Goal: Find specific page/section: Find specific page/section

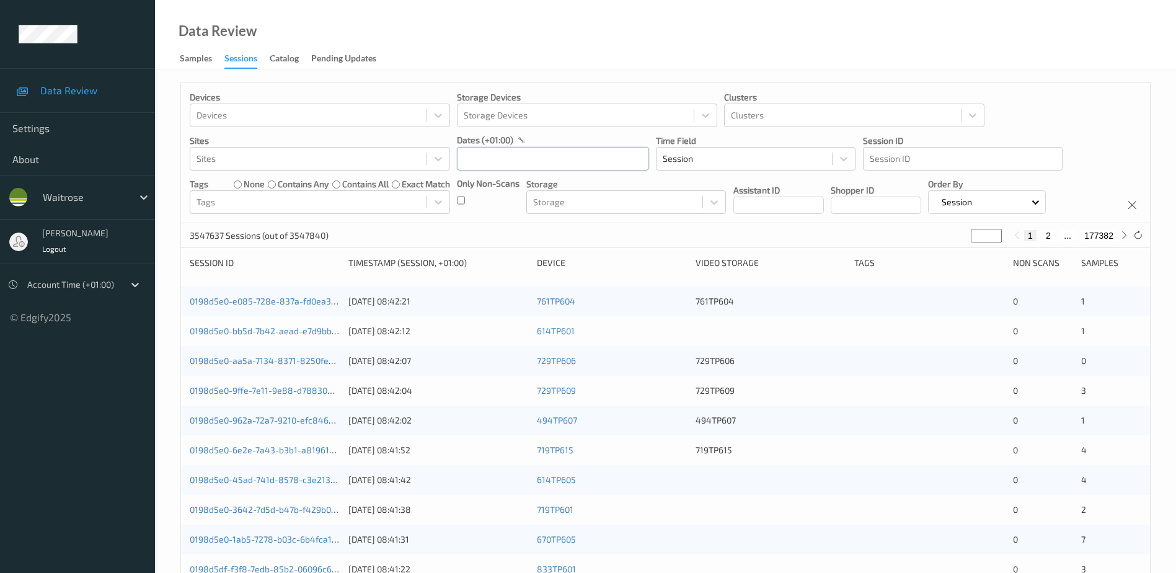
click at [486, 155] on input "text" at bounding box center [553, 159] width 192 height 24
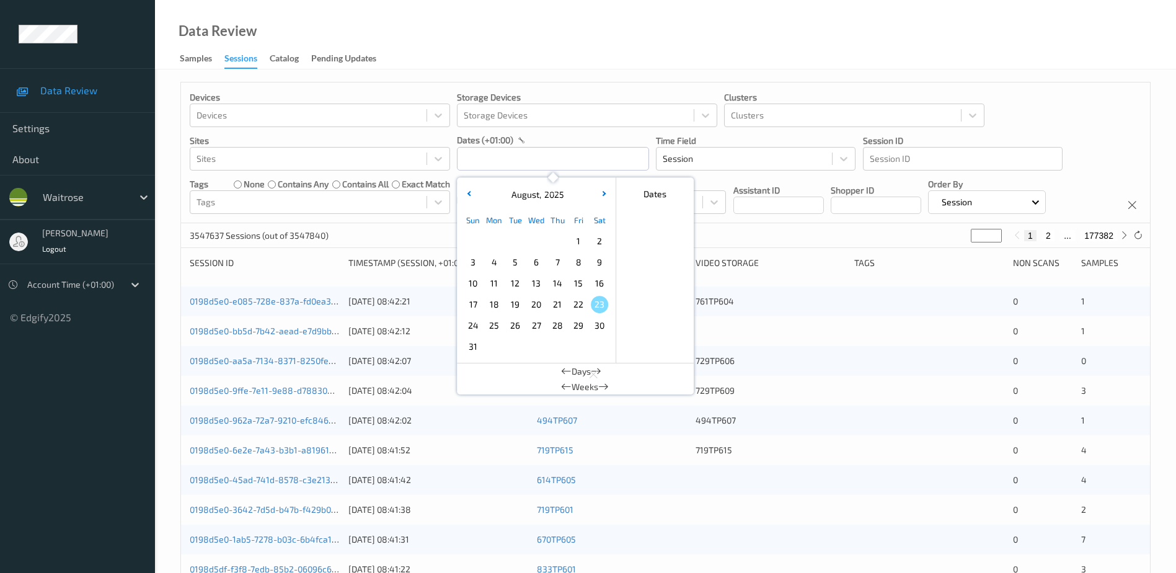
click at [551, 307] on span "21" at bounding box center [557, 304] width 17 height 17
type input "21/08/2025 00:00 -> 21/08/2025 23:59"
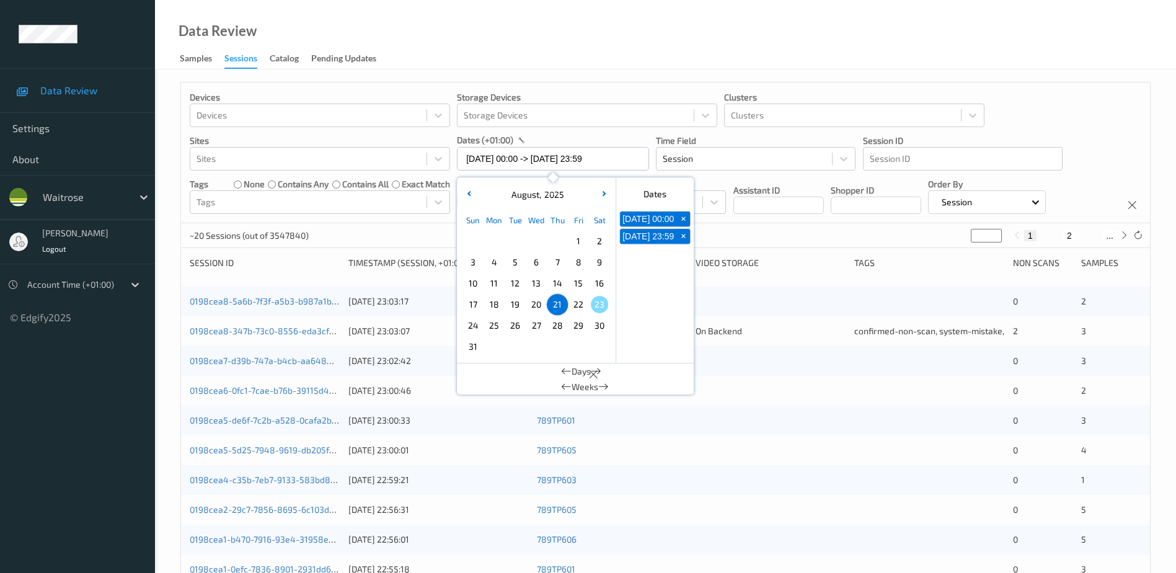
click at [539, 45] on div "Data Review Samples Sessions Catalog Pending Updates" at bounding box center [665, 34] width 1021 height 69
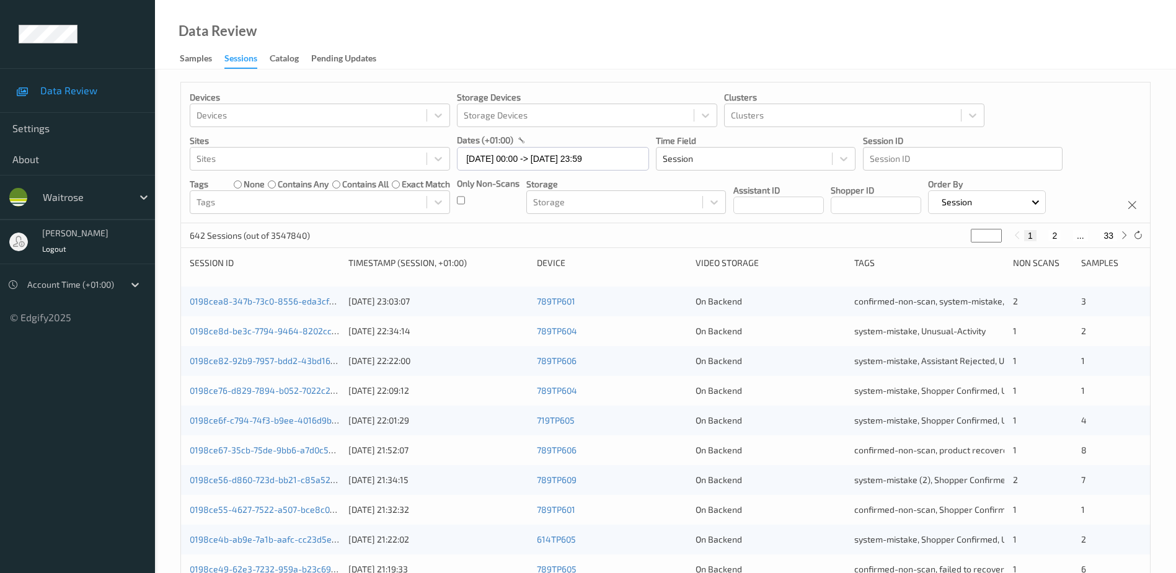
drag, startPoint x: 981, startPoint y: 235, endPoint x: 952, endPoint y: 240, distance: 29.6
click at [952, 240] on div "642 Sessions (out of 3547840) * 1 2 ... 33" at bounding box center [665, 235] width 969 height 25
type input "**"
click at [1081, 235] on button "13" at bounding box center [1076, 235] width 17 height 11
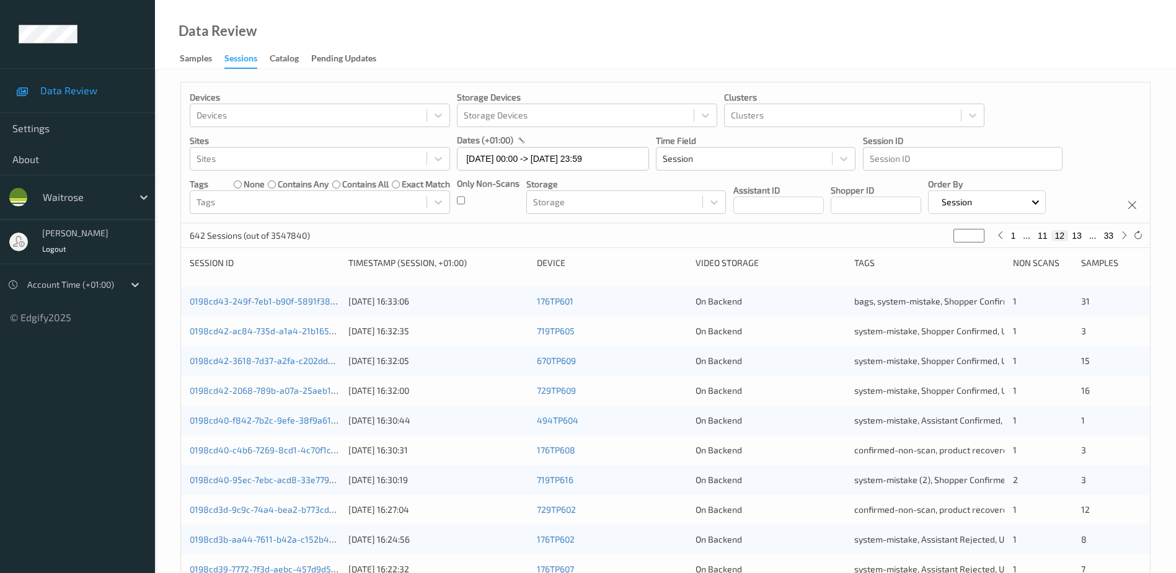
type input "**"
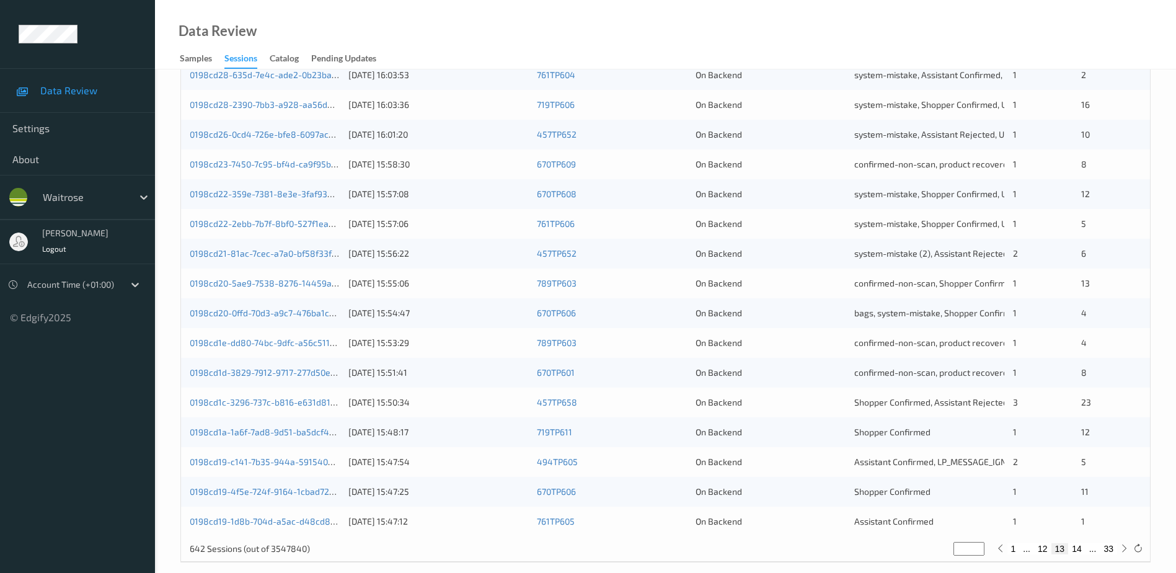
scroll to position [360, 0]
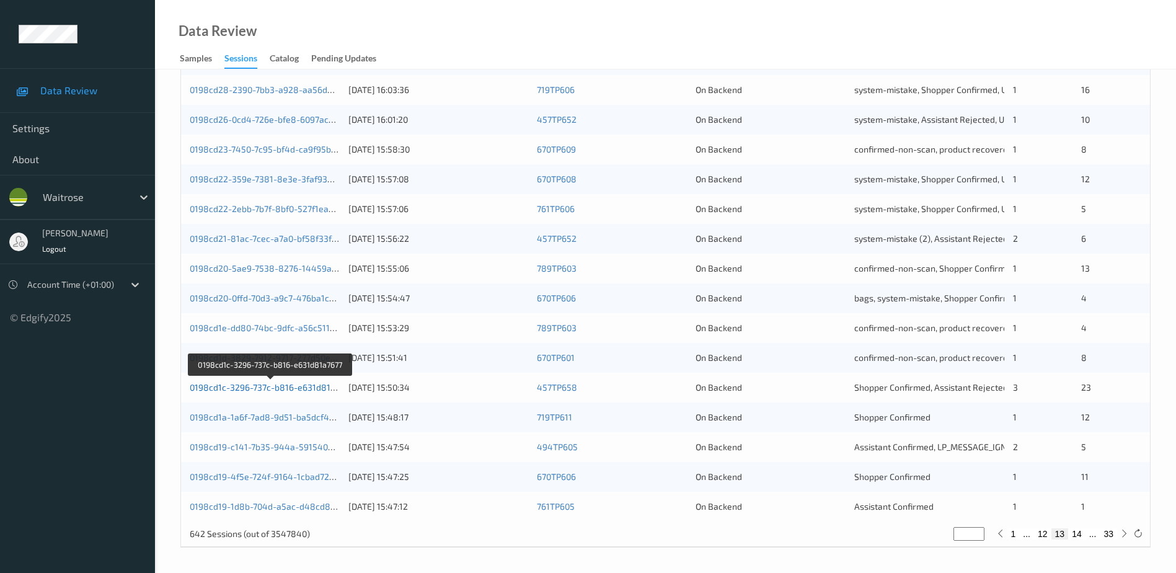
click at [286, 387] on link "0198cd1c-3296-737c-b816-e631d81a7677" at bounding box center [272, 387] width 164 height 11
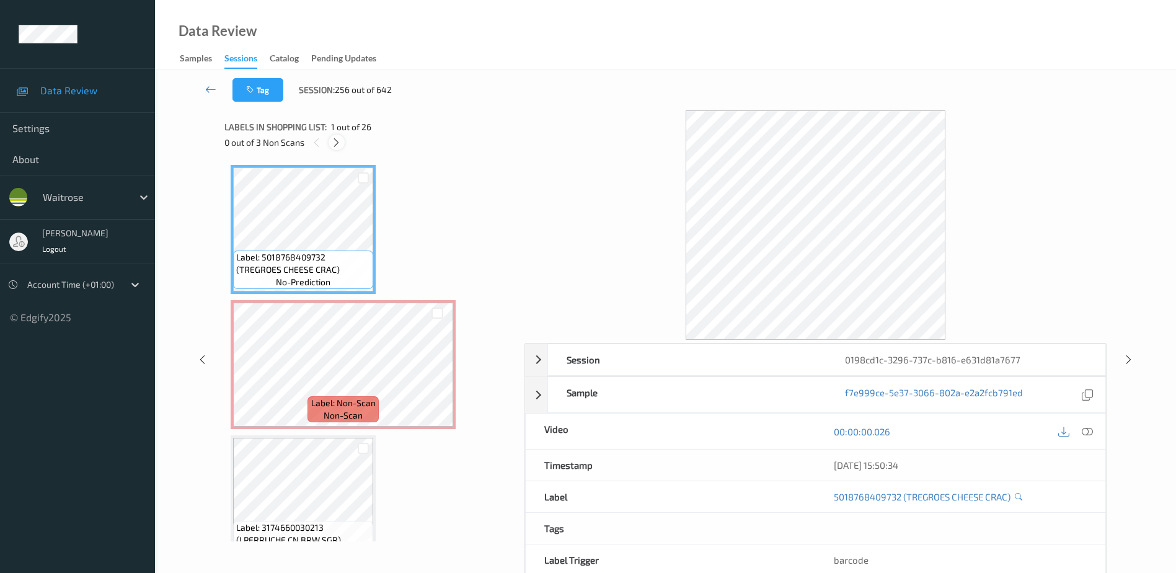
click at [334, 141] on icon at bounding box center [336, 142] width 11 height 11
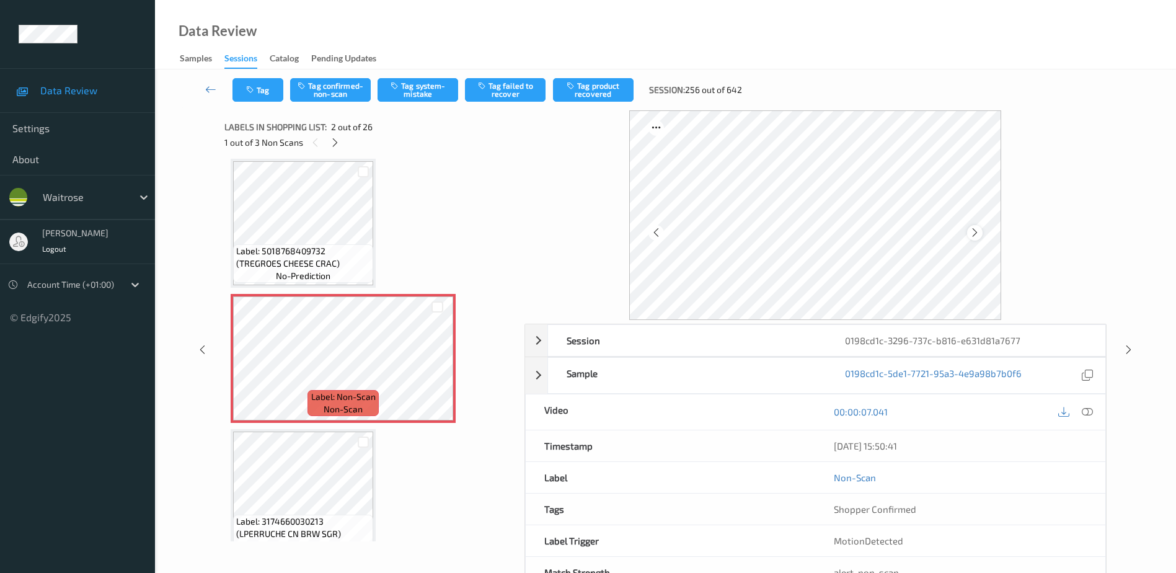
click at [976, 229] on icon at bounding box center [975, 232] width 11 height 11
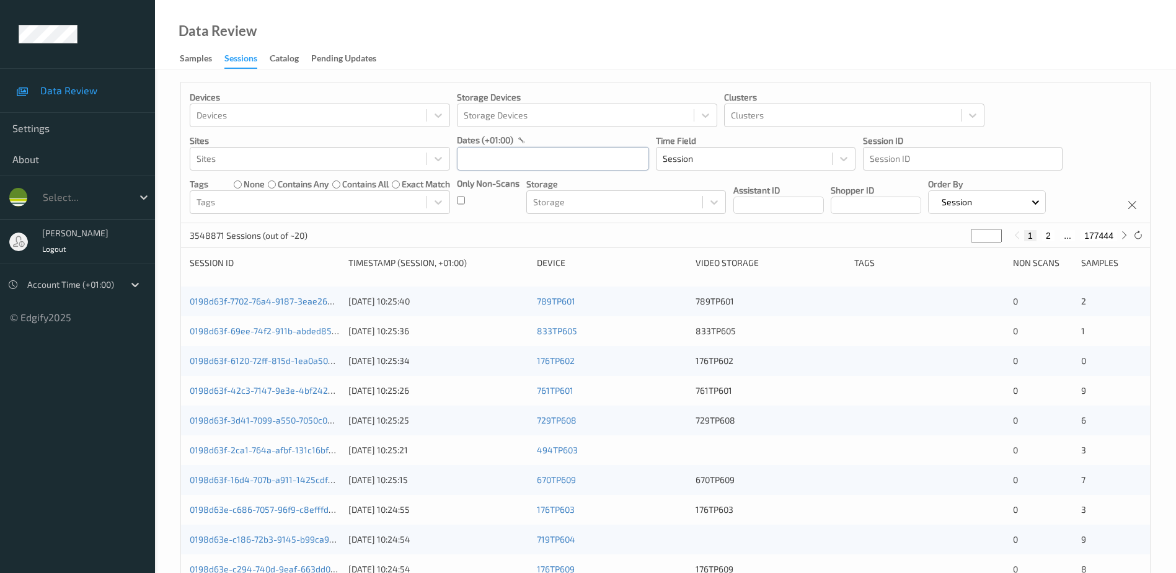
click at [491, 155] on input "text" at bounding box center [553, 159] width 192 height 24
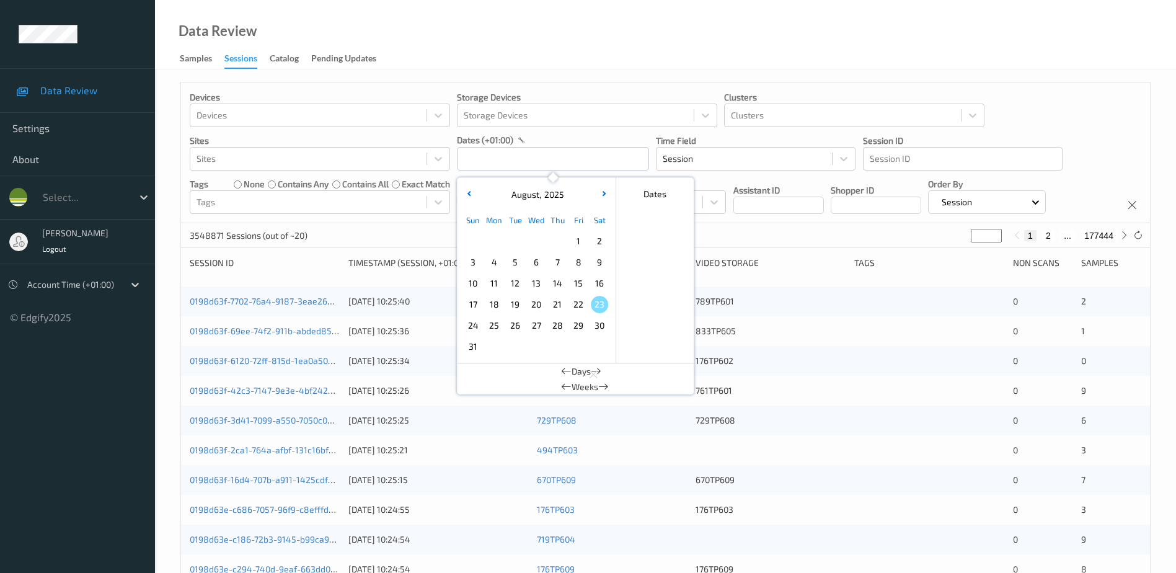
click at [555, 307] on span "21" at bounding box center [557, 304] width 17 height 17
type input "21/08/2025 00:00 -> 21/08/2025 23:59"
click at [537, 47] on div "Data Review Samples Sessions Catalog Pending Updates" at bounding box center [665, 34] width 1021 height 69
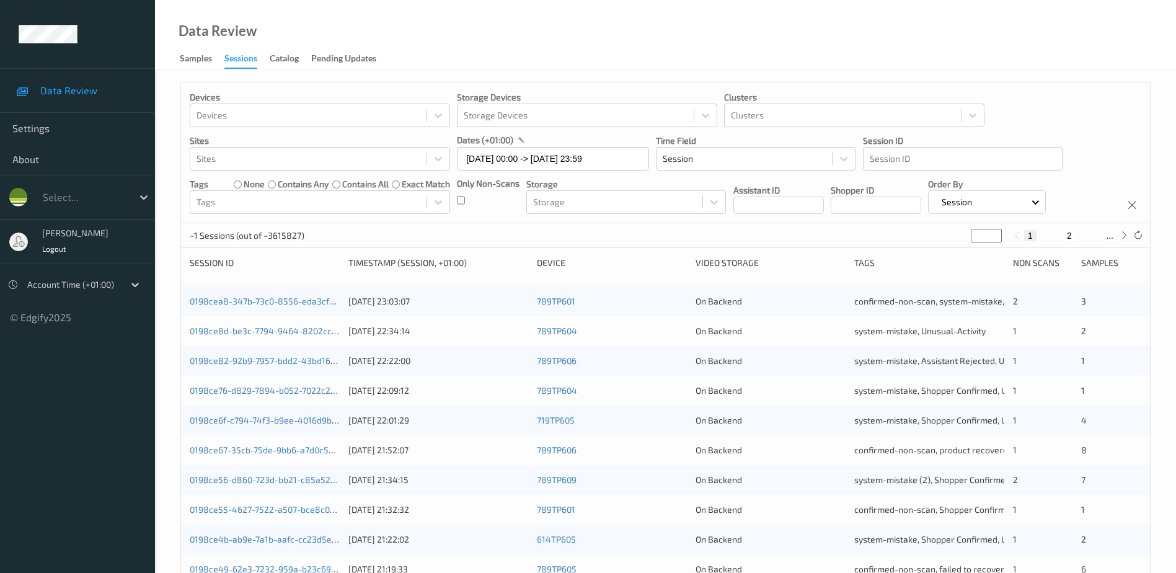
drag, startPoint x: 981, startPoint y: 234, endPoint x: 973, endPoint y: 238, distance: 8.9
click at [973, 238] on input "*" at bounding box center [986, 236] width 31 height 14
type input "*"
type input "**"
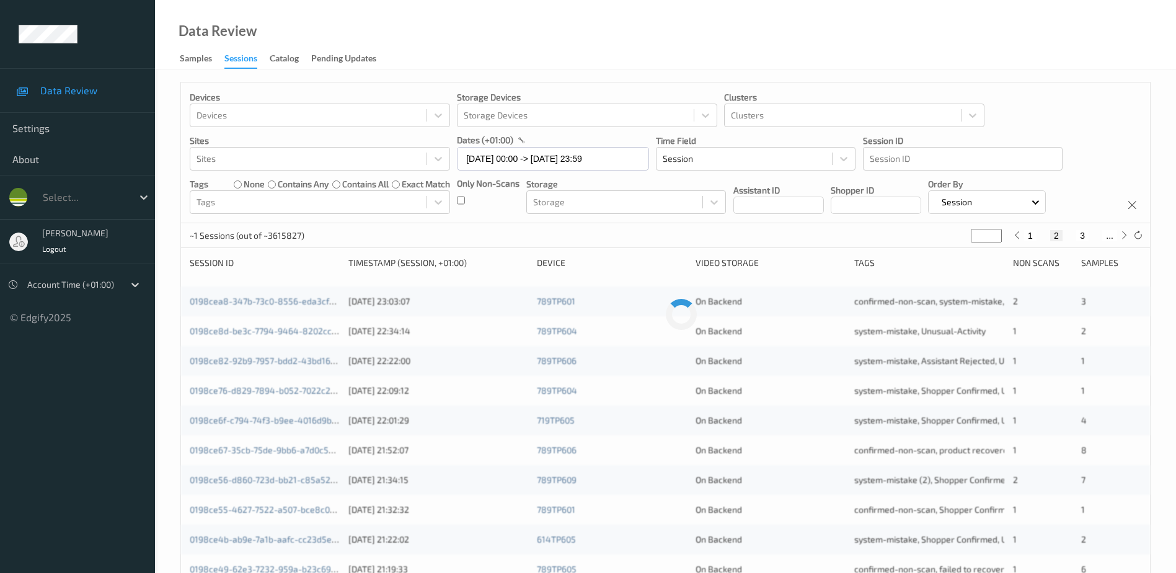
type input "**"
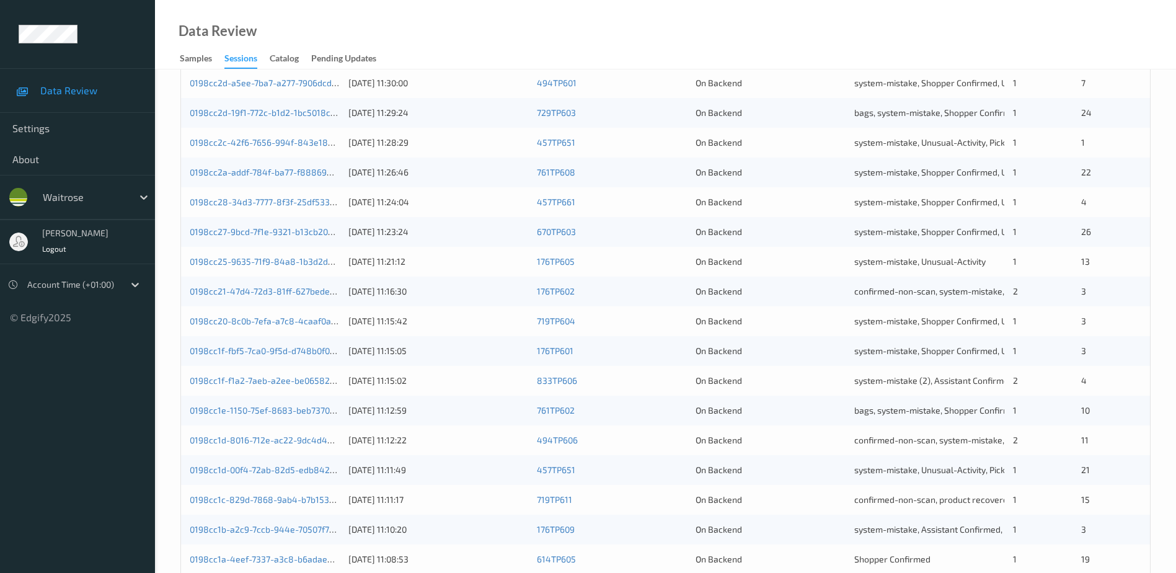
scroll to position [360, 0]
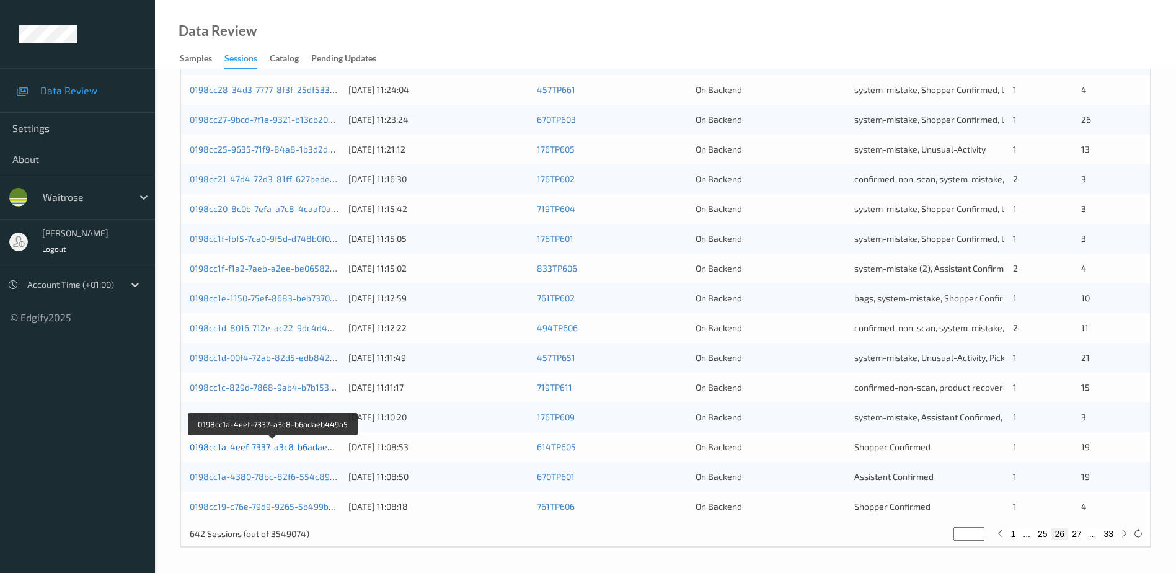
type input "**"
click at [307, 448] on link "0198cc1a-4eef-7337-a3c8-b6adaeb449a5" at bounding box center [274, 446] width 169 height 11
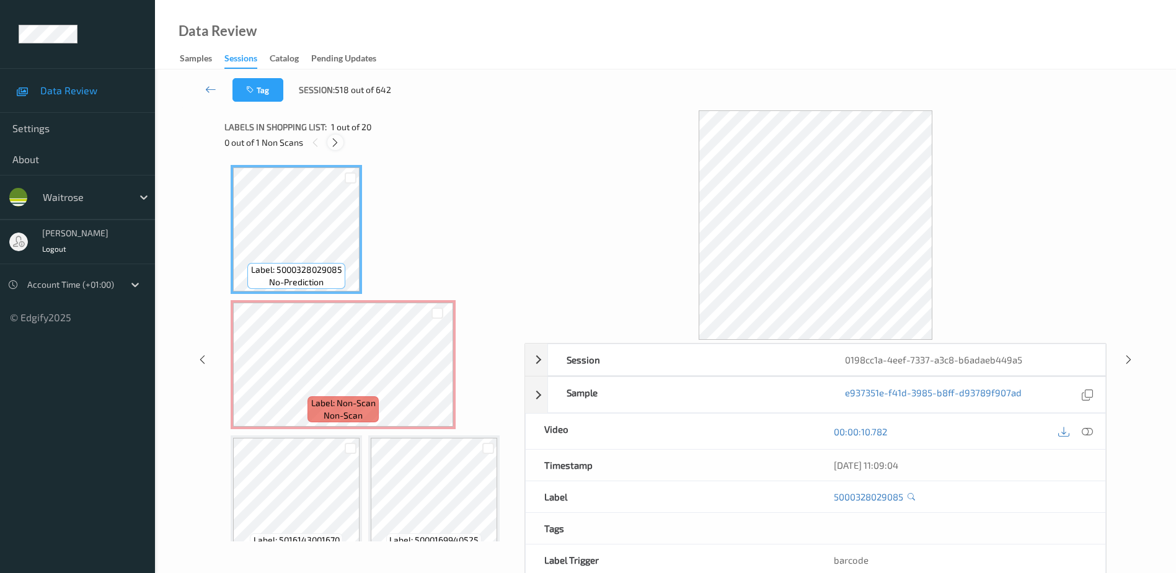
click at [337, 140] on icon at bounding box center [335, 142] width 11 height 11
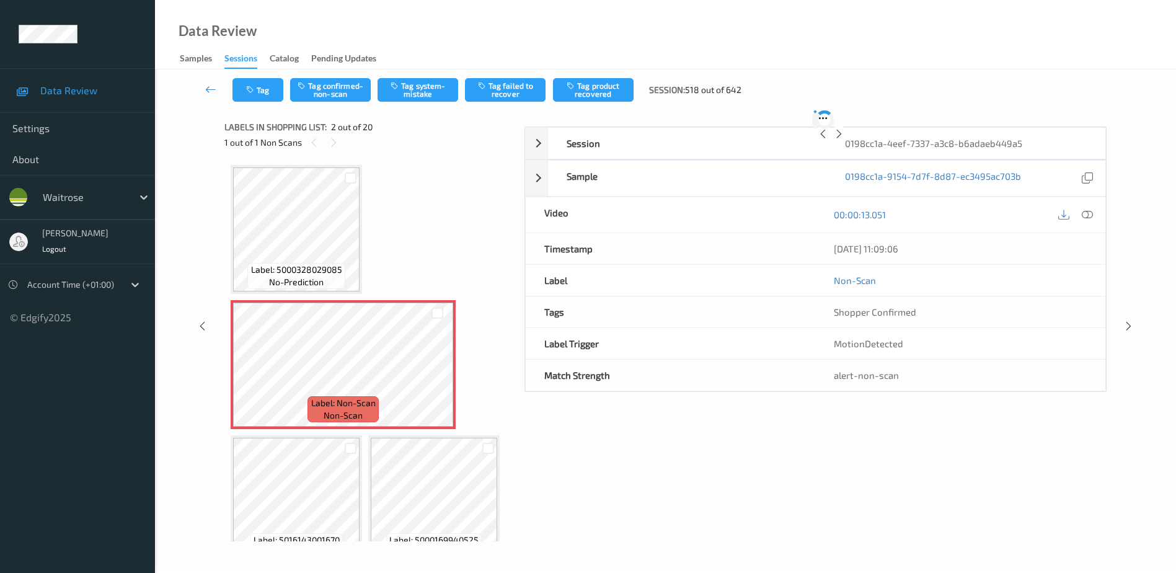
scroll to position [6, 0]
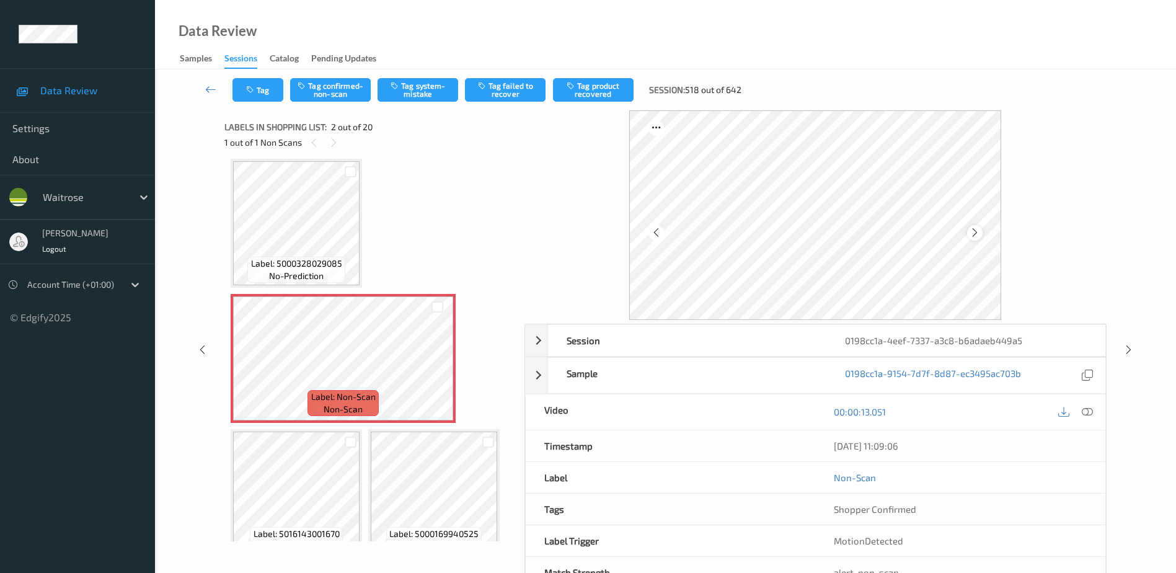
click at [975, 233] on icon at bounding box center [975, 232] width 11 height 11
